Goal: Task Accomplishment & Management: Manage account settings

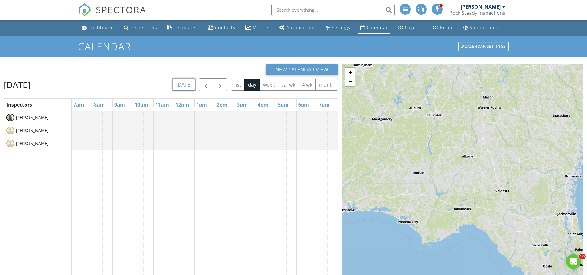
click at [188, 82] on button "today" at bounding box center [183, 85] width 22 height 12
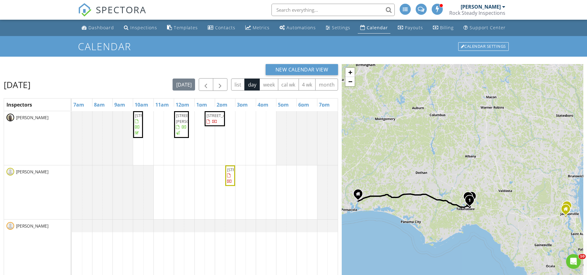
click at [211, 118] on span "8533 Freshwater Farms Rd, Tallahassee 32309" at bounding box center [223, 116] width 34 height 6
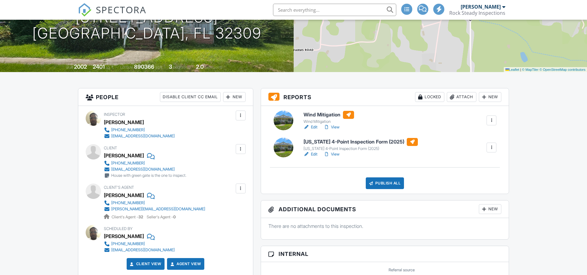
scroll to position [123, 0]
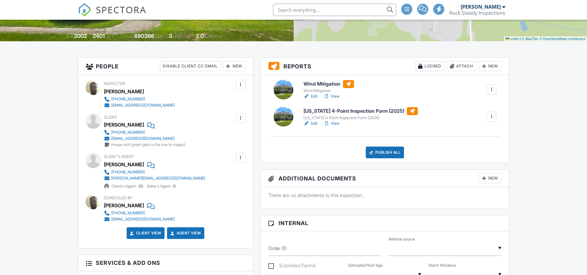
click at [334, 123] on link "View" at bounding box center [331, 123] width 16 height 6
click at [314, 124] on link "Edit" at bounding box center [310, 123] width 14 height 6
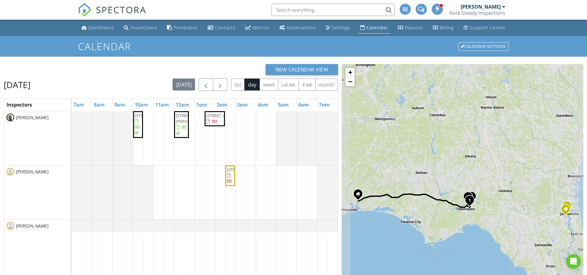
click at [210, 118] on span "8533 Freshwater Farms Rd, Tallahassee 32309" at bounding box center [223, 116] width 34 height 6
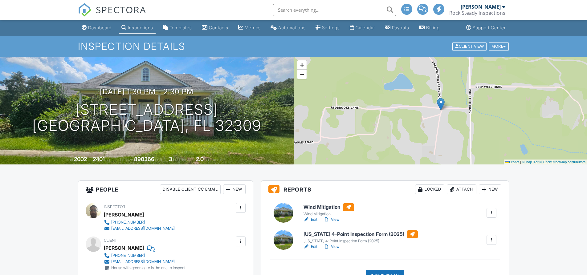
click at [334, 217] on link "View" at bounding box center [331, 220] width 16 height 6
click at [354, 29] on div "Calendar" at bounding box center [352, 27] width 5 height 5
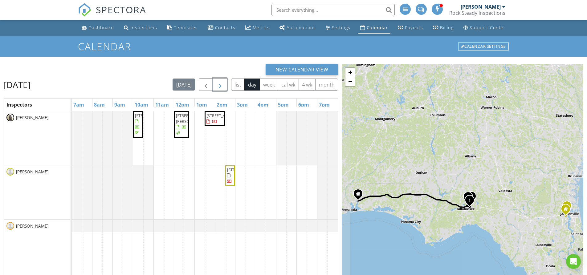
click at [224, 87] on button "button" at bounding box center [220, 84] width 14 height 13
